Goal: Task Accomplishment & Management: Use online tool/utility

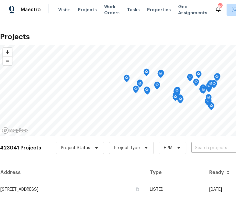
click at [79, 12] on span "Projects" at bounding box center [87, 10] width 19 height 6
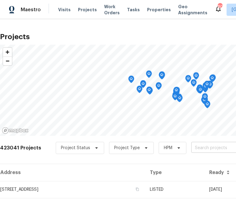
click at [193, 150] on input "text" at bounding box center [226, 147] width 70 height 9
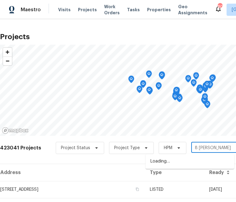
type input "[STREET_ADDRESS]"
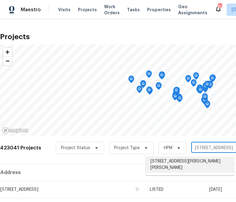
click at [171, 165] on li "[STREET_ADDRESS][PERSON_NAME][PERSON_NAME]" at bounding box center [189, 165] width 88 height 16
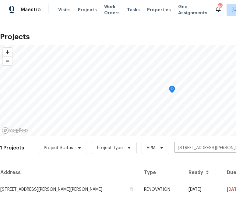
scroll to position [16, 0]
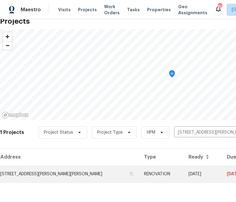
click at [49, 177] on td "[STREET_ADDRESS][PERSON_NAME][PERSON_NAME]" at bounding box center [69, 174] width 139 height 17
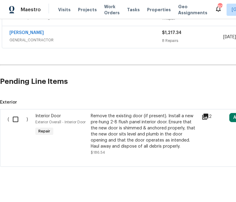
scroll to position [182, 108]
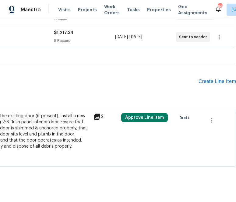
click at [216, 70] on div "Pending Line Items Create Line Item" at bounding box center [63, 81] width 343 height 28
click at [216, 72] on div "Pending Line Items Create Line Item" at bounding box center [63, 81] width 343 height 28
click at [215, 79] on div "Create Line Item" at bounding box center [216, 82] width 37 height 6
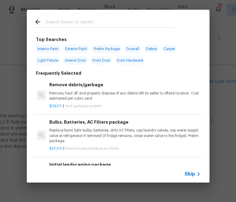
click at [187, 176] on span "Skip" at bounding box center [189, 174] width 10 height 6
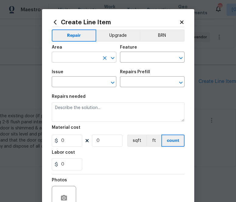
click at [73, 53] on input "text" at bounding box center [75, 57] width 47 height 9
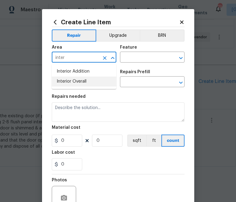
click at [79, 80] on li "Interior Overall" at bounding box center [84, 82] width 64 height 10
type input "Interior Overall"
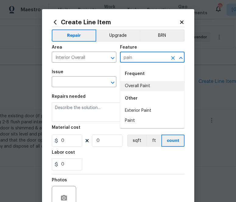
drag, startPoint x: 132, startPoint y: 84, endPoint x: 124, endPoint y: 84, distance: 7.6
click at [132, 84] on li "Overall Paint" at bounding box center [152, 86] width 64 height 10
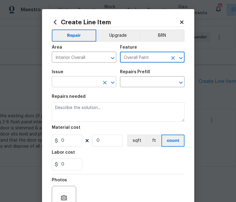
type input "Overall Paint"
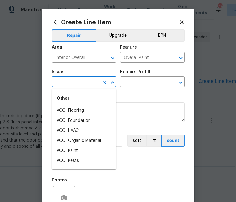
click at [86, 85] on input "text" at bounding box center [75, 82] width 47 height 9
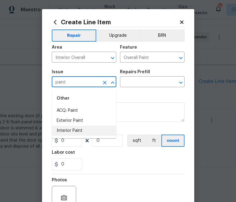
click at [94, 134] on li "Interior Paint" at bounding box center [84, 131] width 64 height 10
type input "Interior Paint"
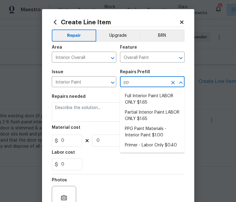
type input "ppg"
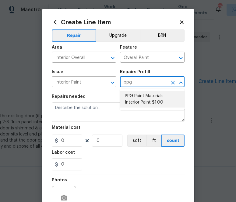
click at [155, 93] on li "PPG Paint Materials - Interior Paint $1.00" at bounding box center [152, 99] width 64 height 16
type input "PPG Paint Materials - Interior Paint $1.00"
type textarea "PPG Paint Materials ordered by Opendoor"
type input "1"
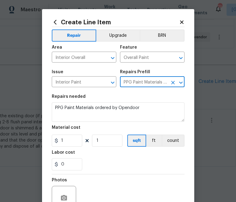
type input "PPG Paint Materials - Interior Paint $1.00"
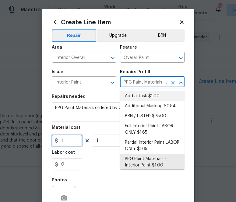
click at [71, 143] on input "1" at bounding box center [67, 141] width 30 height 12
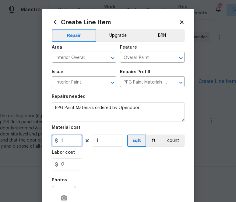
click at [71, 143] on input "1" at bounding box center [67, 141] width 30 height 12
paste input "68.7"
type input "68.71"
click at [102, 154] on div "Labor cost" at bounding box center [118, 154] width 133 height 8
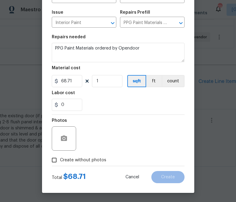
click at [87, 159] on span "Create without photos" at bounding box center [83, 160] width 46 height 6
click at [60, 159] on input "Create without photos" at bounding box center [54, 160] width 12 height 12
checkbox input "true"
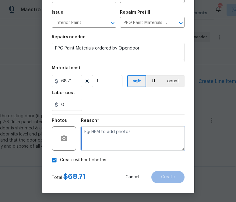
click at [108, 141] on textarea at bounding box center [132, 138] width 103 height 24
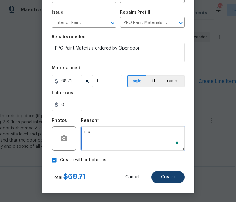
type textarea "n.a"
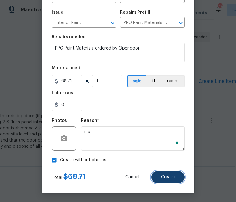
click at [167, 175] on span "Create" at bounding box center [168, 177] width 14 height 5
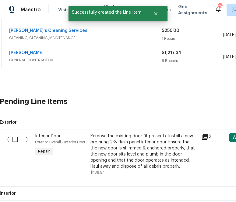
scroll to position [258, 0]
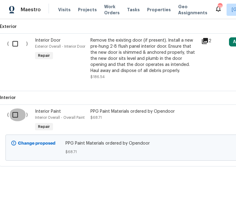
click at [15, 109] on input "checkbox" at bounding box center [17, 115] width 17 height 13
checkbox input "true"
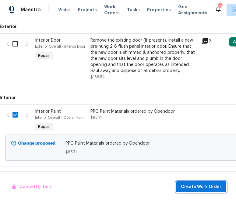
click at [191, 186] on span "Create Work Order" at bounding box center [201, 187] width 40 height 8
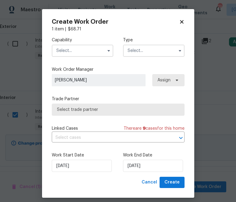
click at [102, 53] on input "text" at bounding box center [82, 51] width 61 height 12
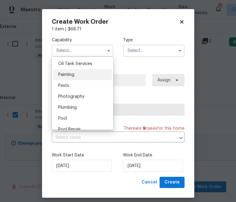
scroll to position [500, 0]
click at [100, 76] on div "Painting" at bounding box center [82, 74] width 58 height 11
type input "Painting"
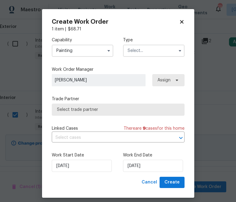
click at [144, 59] on div "Capability Painting Agent Appliance Bathtub Resurfacing BRN And Lrr Broker Cabi…" at bounding box center [118, 46] width 133 height 29
click at [144, 55] on input "text" at bounding box center [153, 51] width 61 height 12
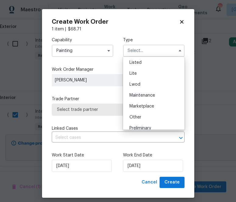
scroll to position [138, 0]
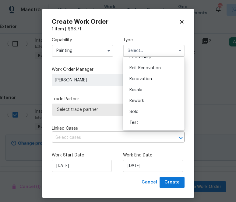
drag, startPoint x: 149, startPoint y: 80, endPoint x: 153, endPoint y: 80, distance: 4.3
click at [149, 80] on span "Renovation" at bounding box center [140, 79] width 22 height 4
type input "Renovation"
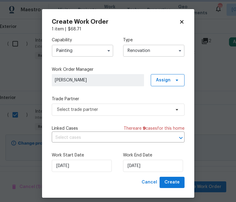
scroll to position [0, 0]
click at [167, 81] on span "Assign" at bounding box center [163, 80] width 15 height 6
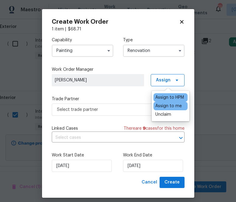
click at [170, 105] on div "Assign to me" at bounding box center [168, 106] width 26 height 6
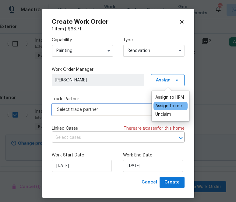
click at [137, 105] on span "Select trade partner" at bounding box center [118, 110] width 133 height 12
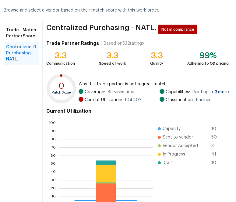
scroll to position [65, 0]
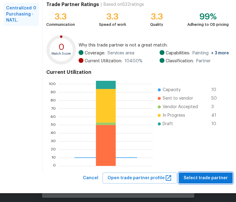
click at [200, 178] on span "Select trade partner" at bounding box center [205, 178] width 44 height 8
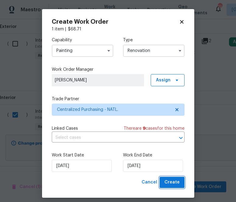
scroll to position [0, 0]
click at [170, 184] on span "Create" at bounding box center [171, 183] width 15 height 8
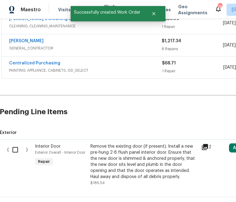
scroll to position [148, 0]
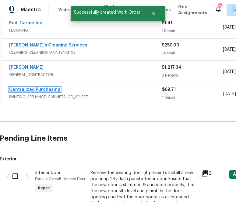
click at [55, 88] on link "Centralized Purchasing" at bounding box center [34, 90] width 51 height 4
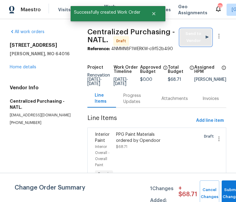
click at [185, 32] on span "Send to Vendor" at bounding box center [196, 37] width 26 height 14
